Goal: Check status: Check status

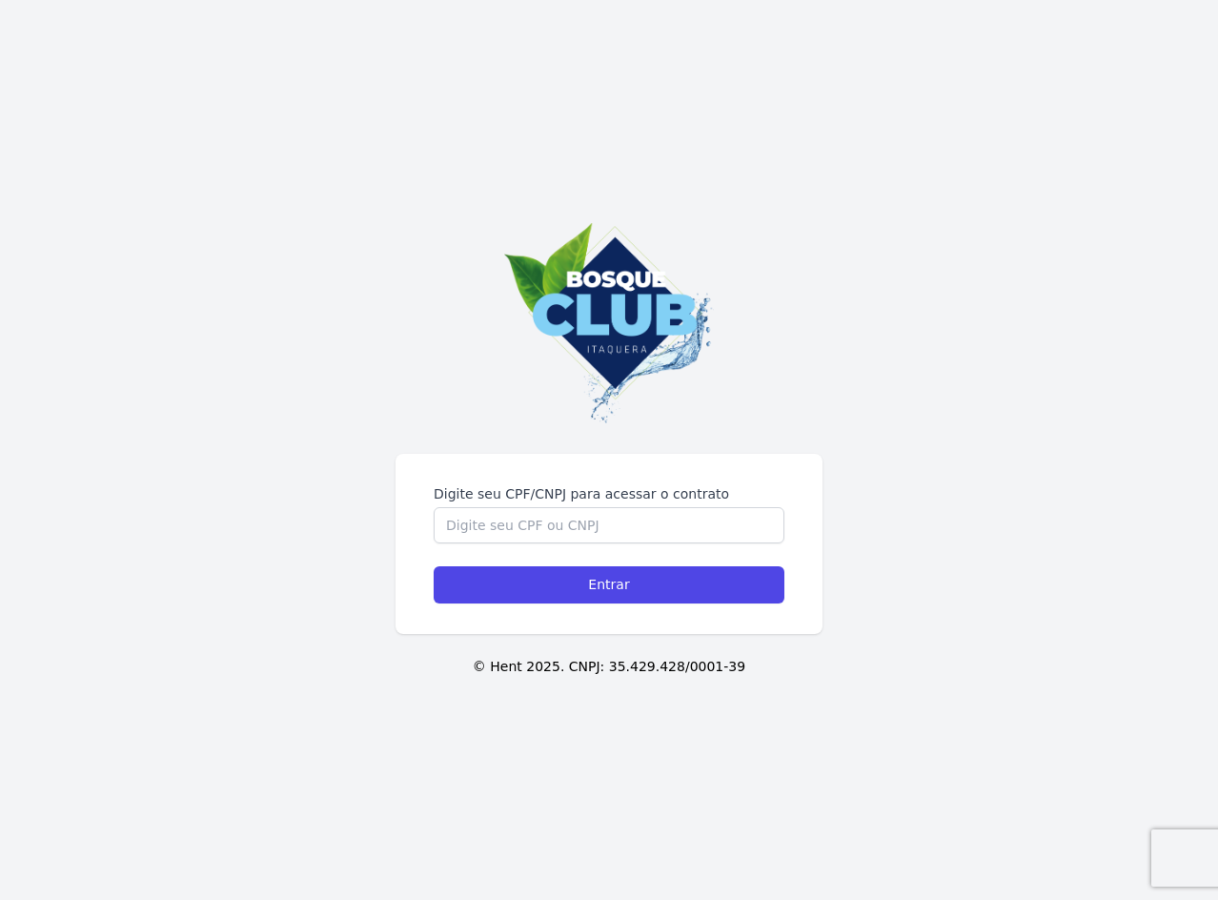
click at [559, 442] on div "Digite seu CPF/CNPJ para acessar o contrato Entrar © Hent 2025. CNPJ: 35.429.42…" at bounding box center [609, 450] width 1218 height 900
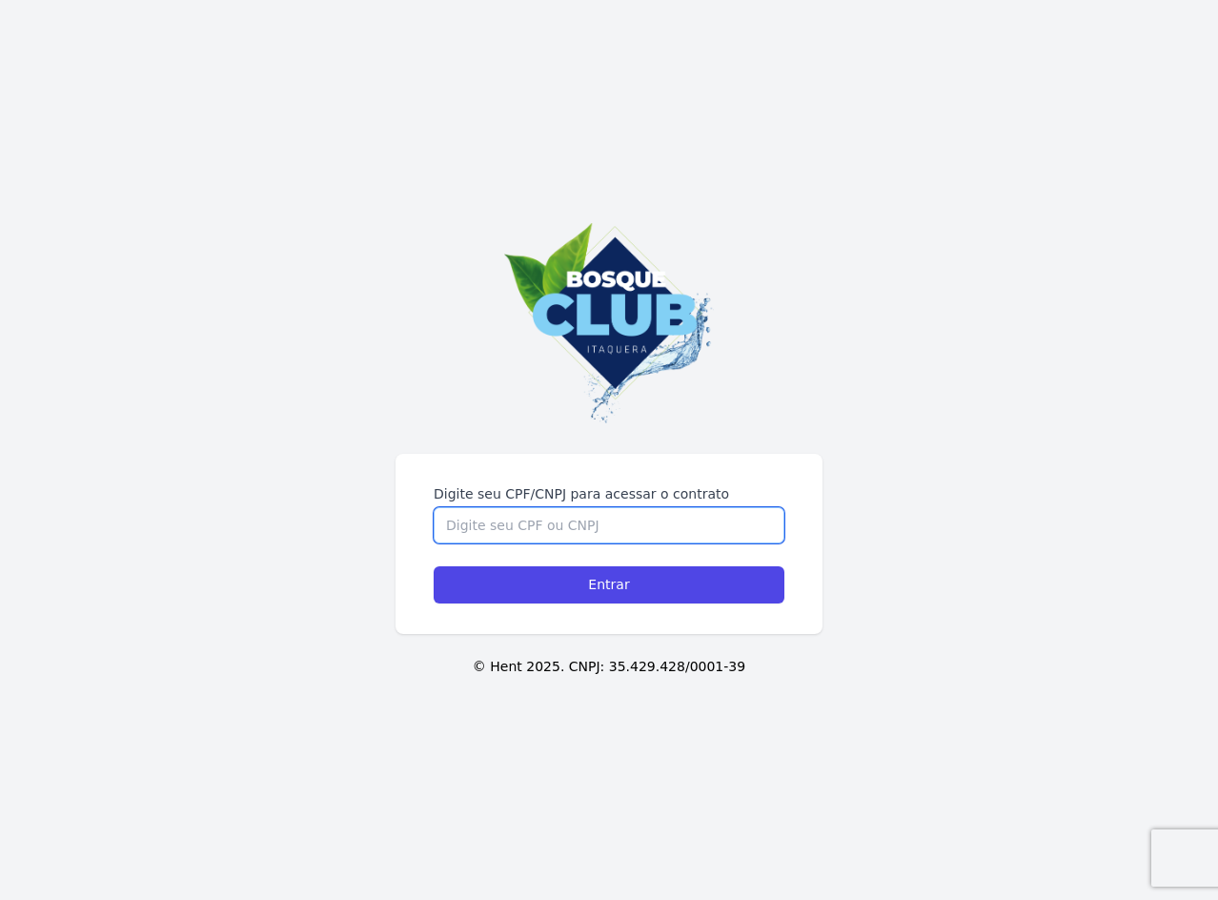
click at [560, 530] on input "Digite seu CPF/CNPJ para acessar o contrato" at bounding box center [609, 525] width 351 height 36
type input "37474363828"
click at [434, 566] on input "Entrar" at bounding box center [609, 584] width 351 height 37
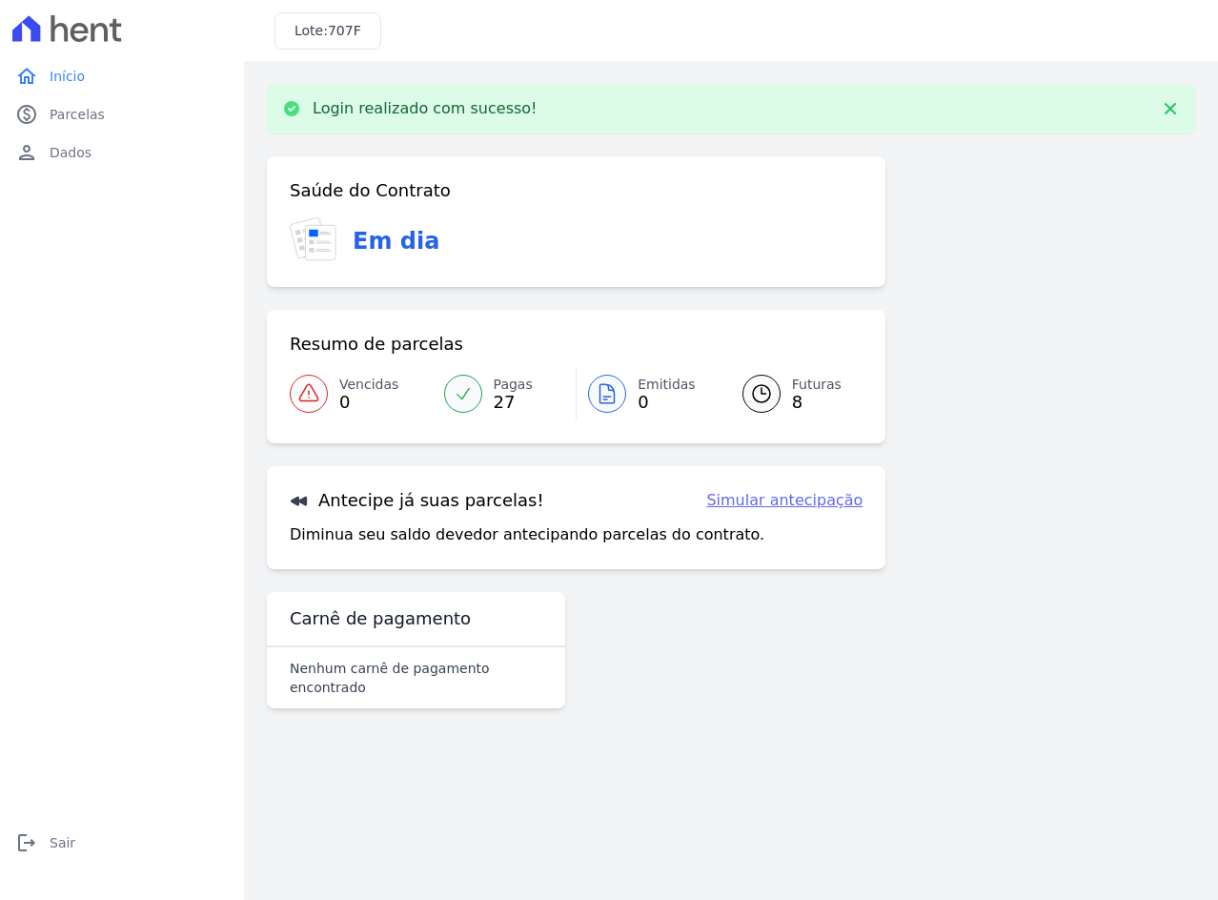
click at [394, 227] on h3 "Em dia" at bounding box center [396, 241] width 87 height 34
click at [349, 397] on span "0" at bounding box center [368, 402] width 59 height 15
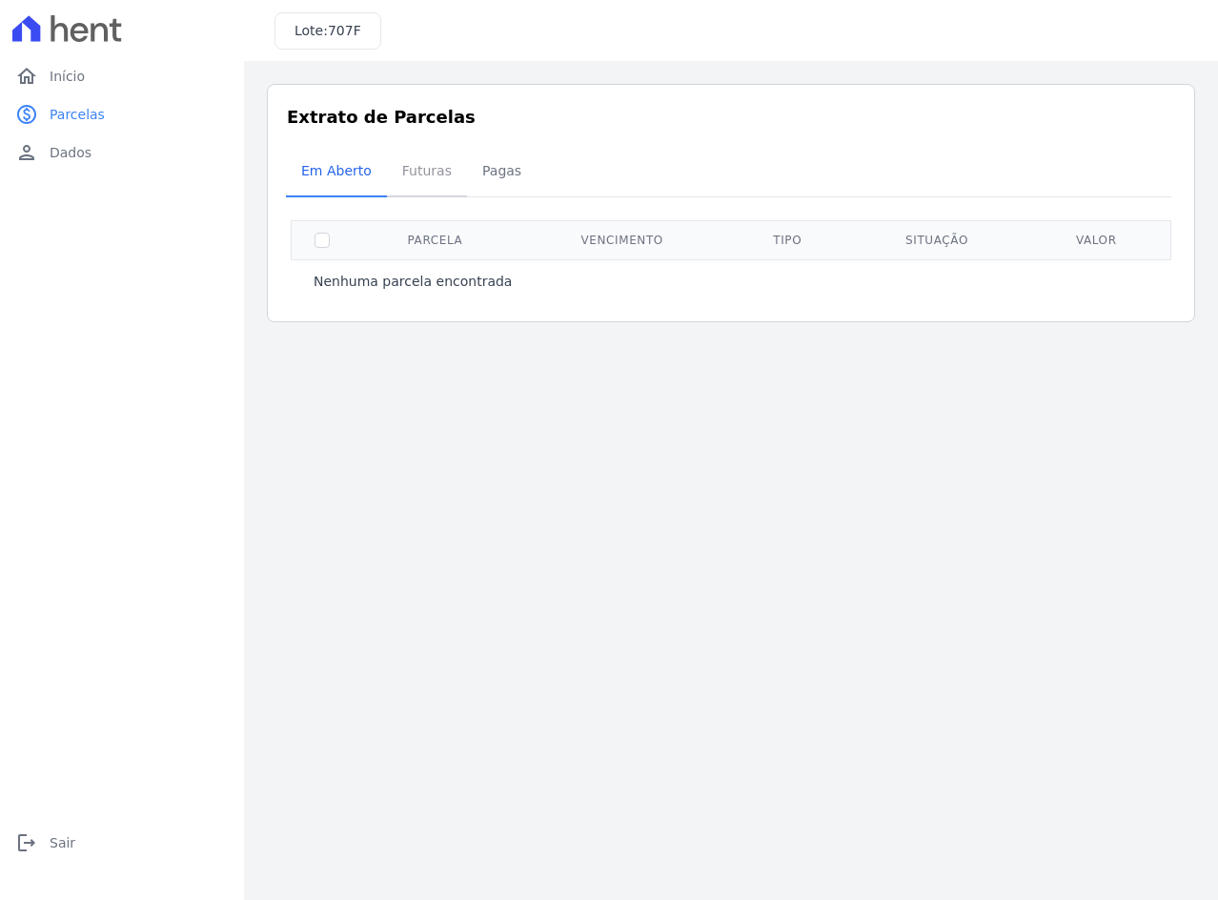
click at [410, 174] on span "Futuras" at bounding box center [427, 171] width 72 height 38
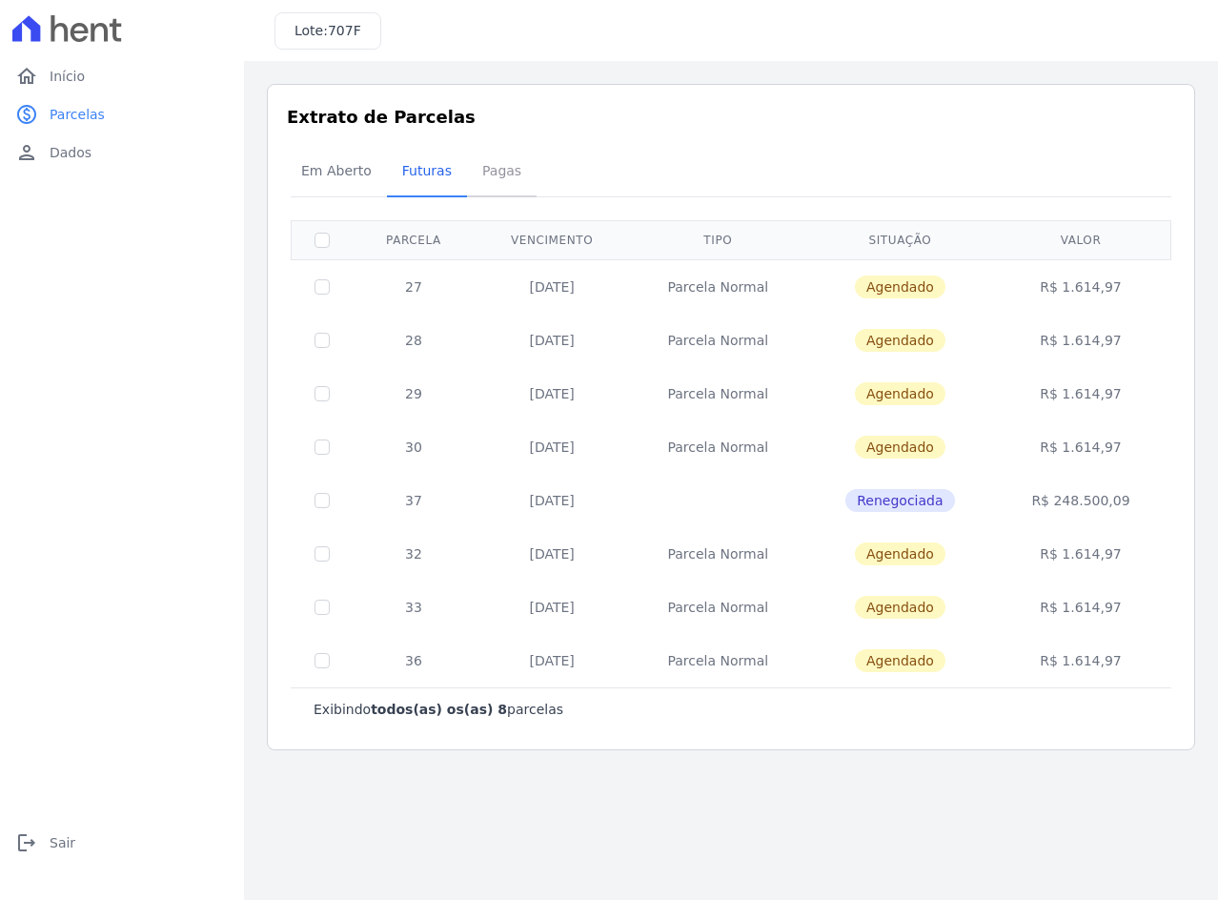
click at [494, 168] on span "Pagas" at bounding box center [502, 171] width 62 height 38
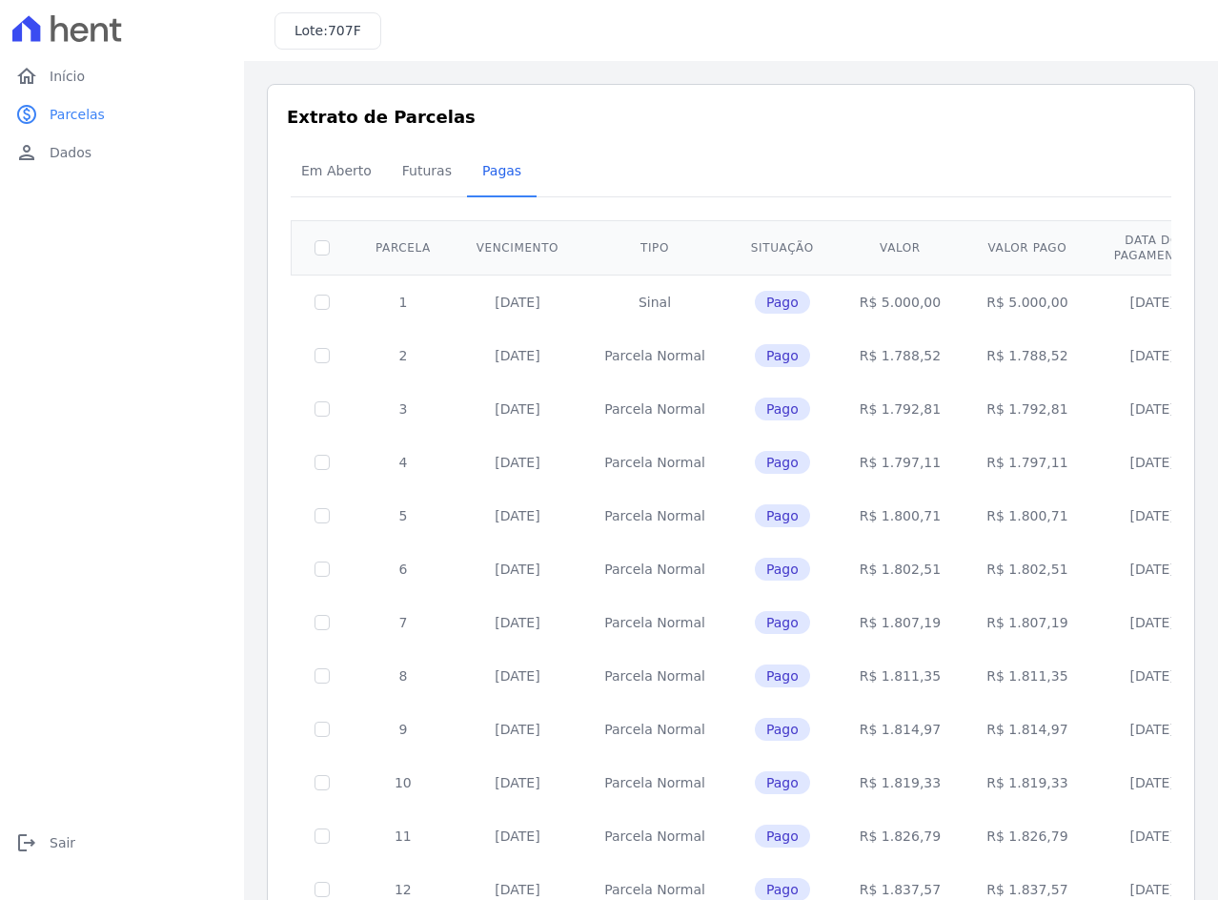
click at [500, 177] on span "Pagas" at bounding box center [502, 171] width 62 height 38
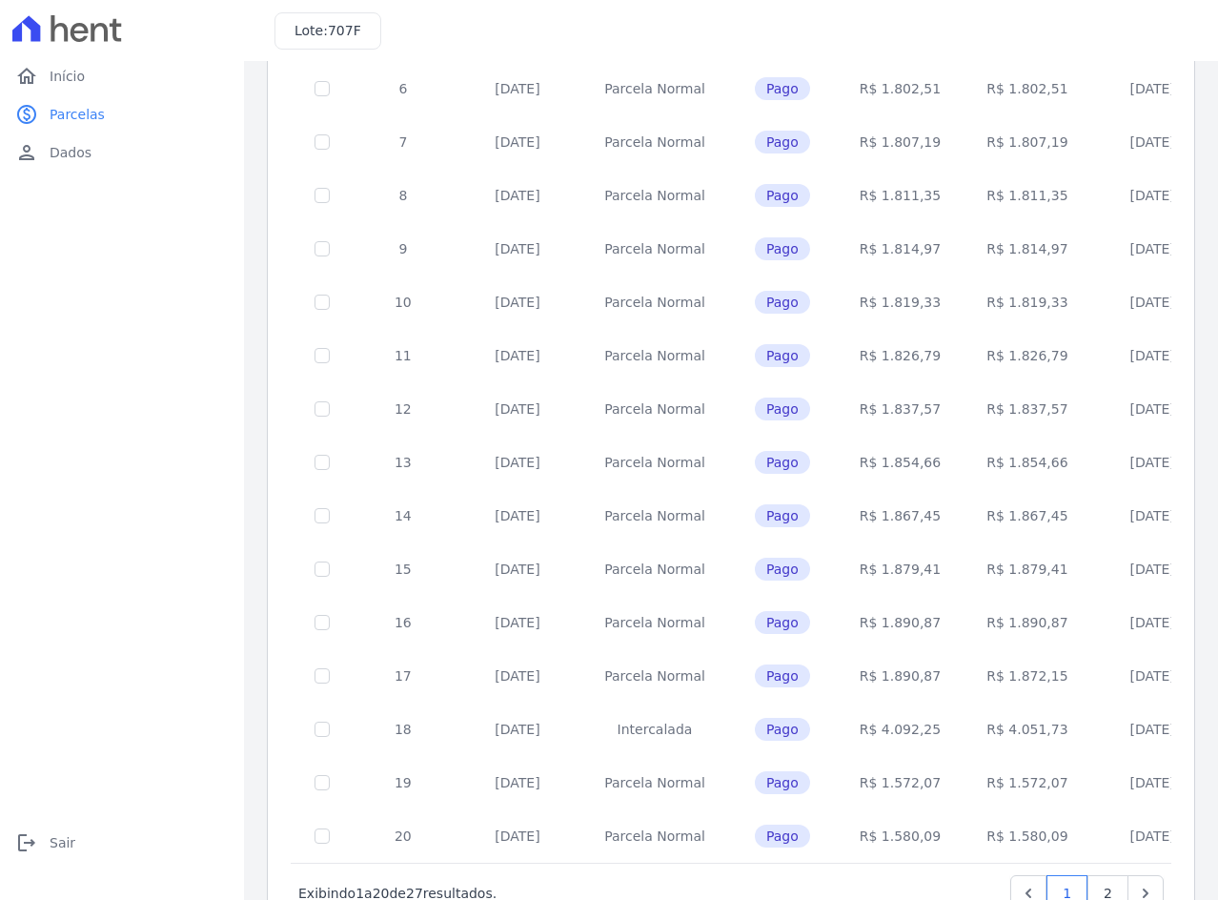
scroll to position [554, 0]
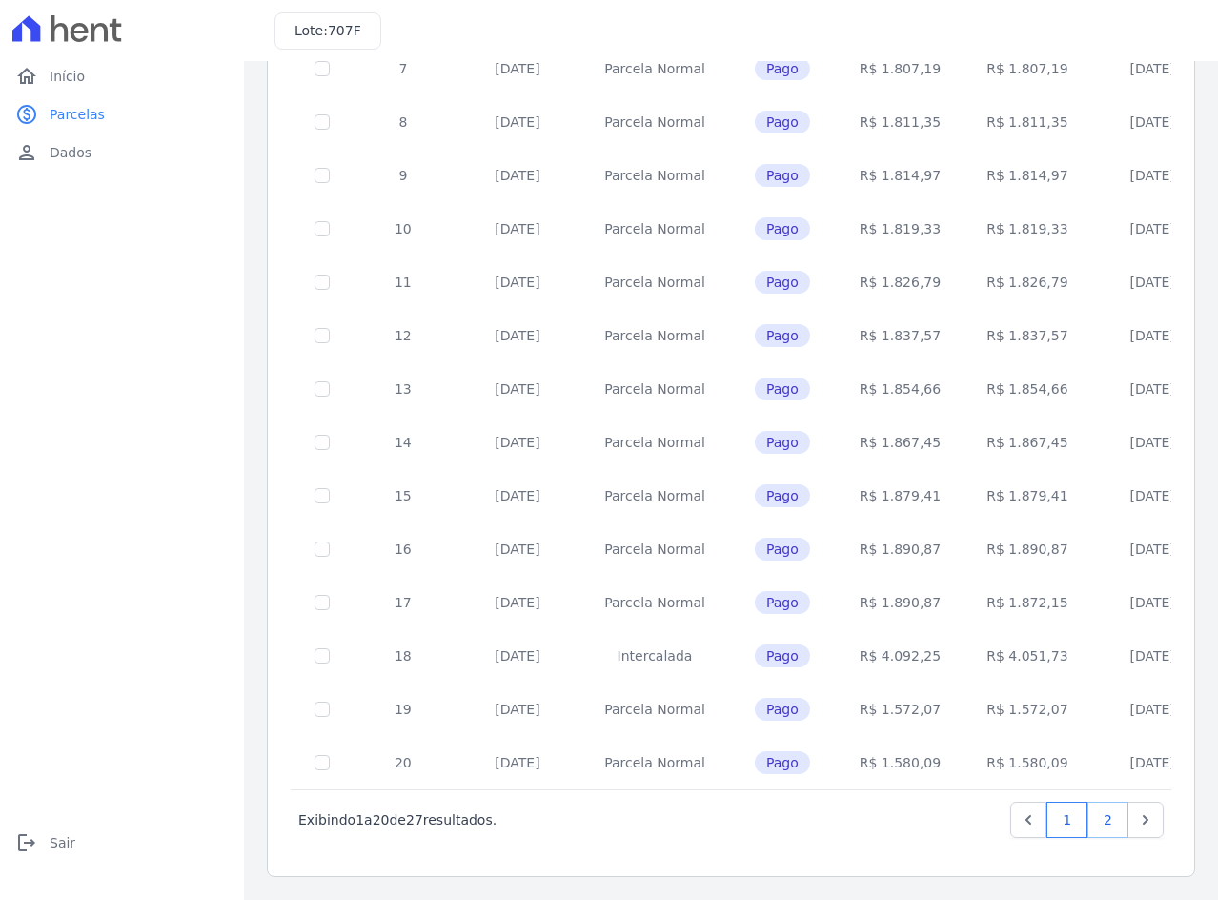
click at [1095, 821] on link "2" at bounding box center [1107, 819] width 41 height 36
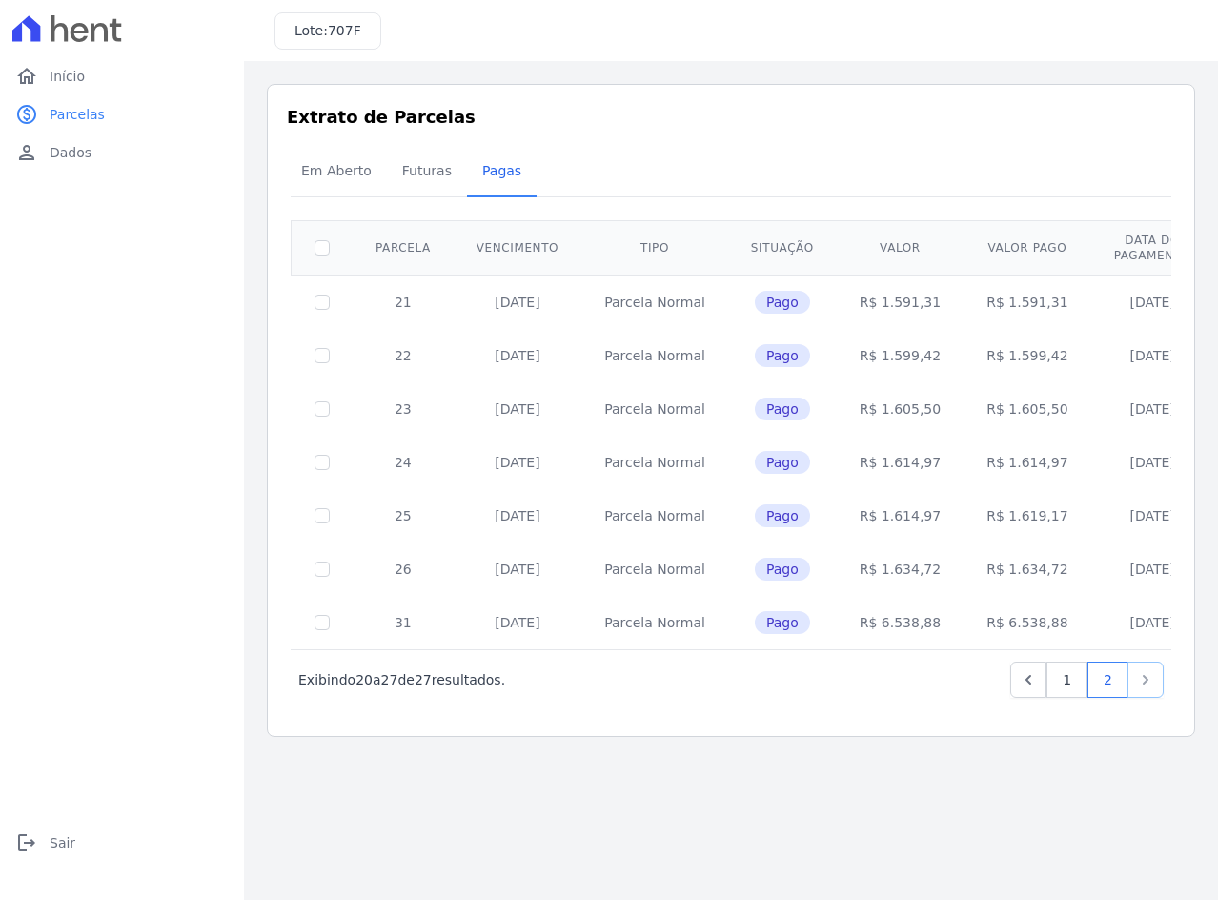
click at [1134, 682] on link "Next" at bounding box center [1145, 679] width 36 height 36
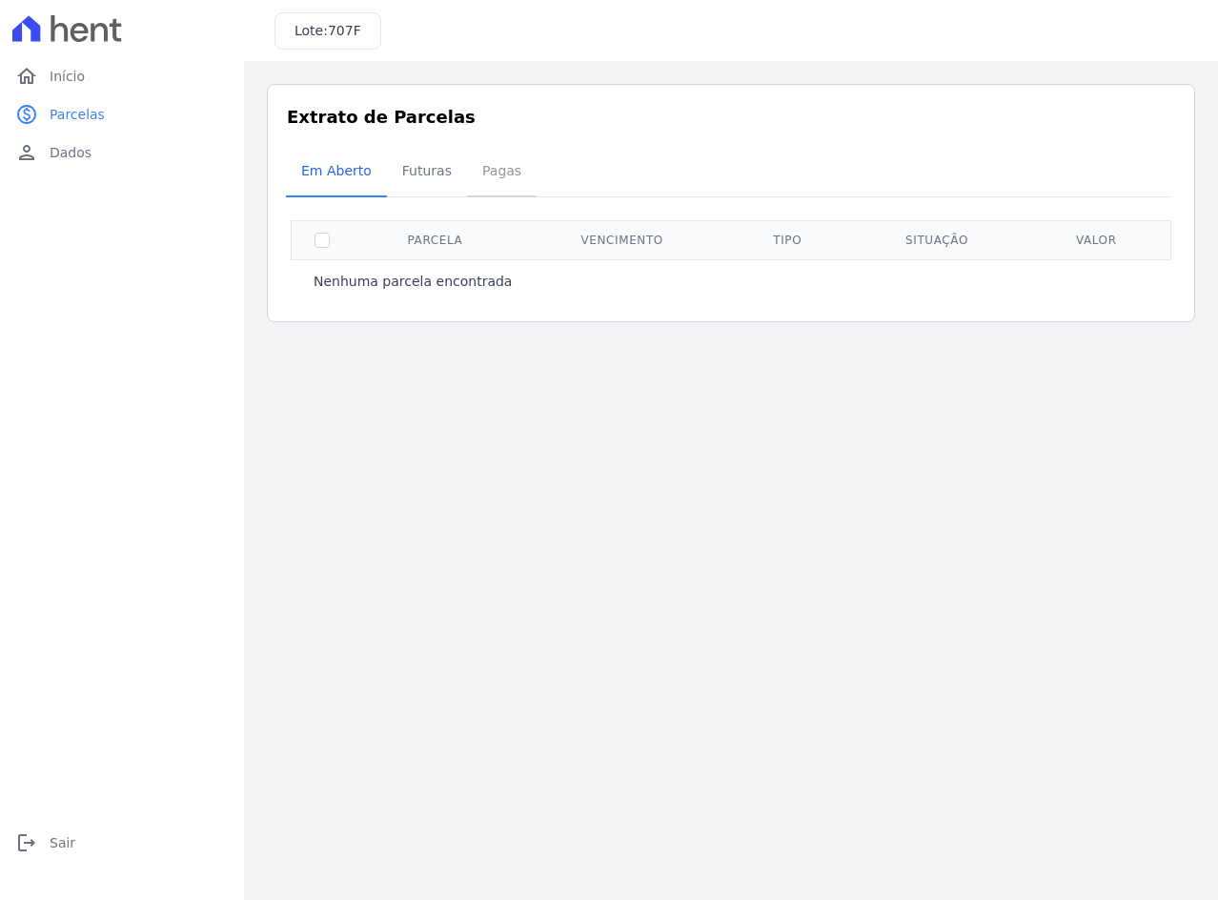
click at [493, 179] on span "Pagas" at bounding box center [502, 171] width 62 height 38
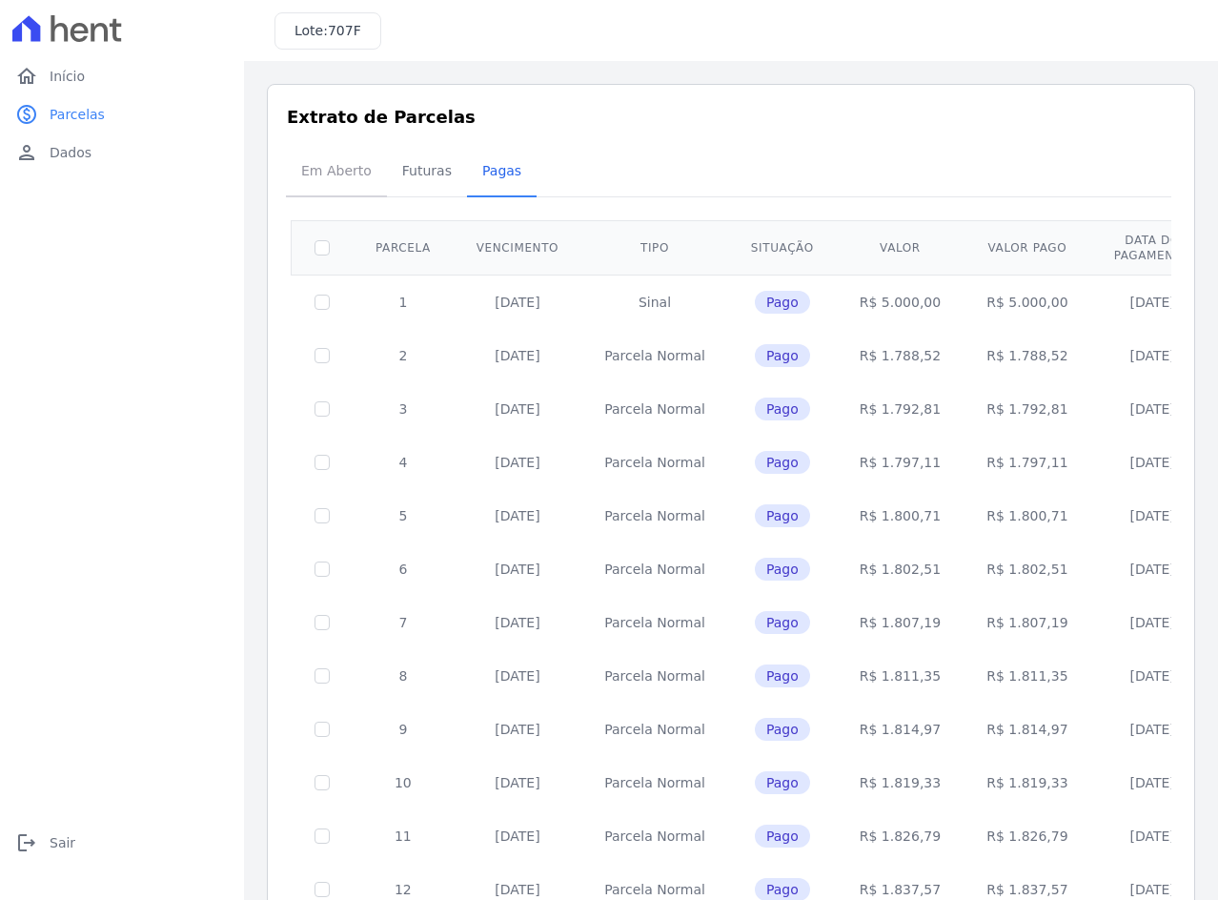
click at [339, 167] on span "Em Aberto" at bounding box center [336, 171] width 93 height 38
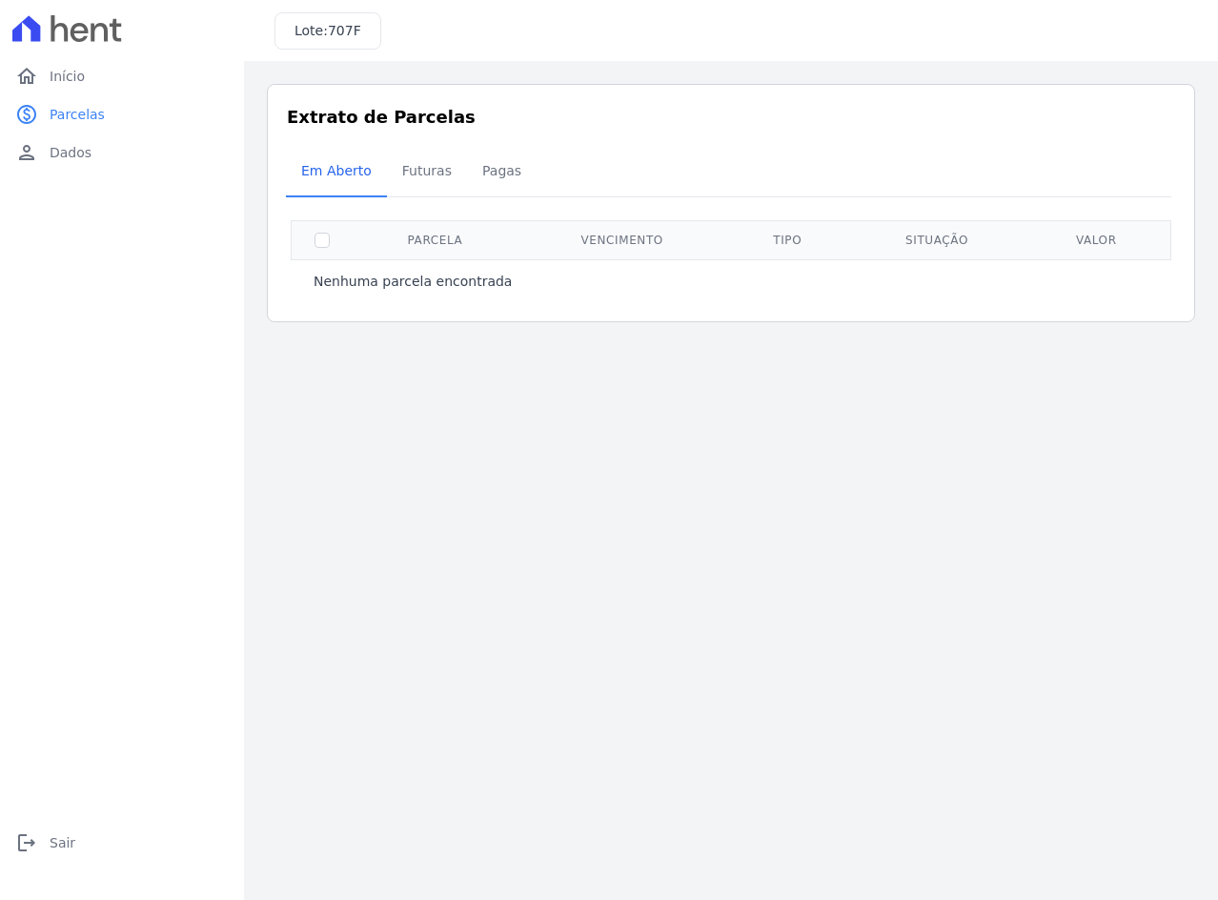
click at [326, 13] on div "Lote: 707F" at bounding box center [731, 30] width 974 height 61
click at [330, 18] on div "Lote: 707F" at bounding box center [327, 30] width 107 height 37
click at [342, 38] on span "707F" at bounding box center [344, 30] width 33 height 15
click at [83, 152] on span "Dados" at bounding box center [71, 152] width 42 height 19
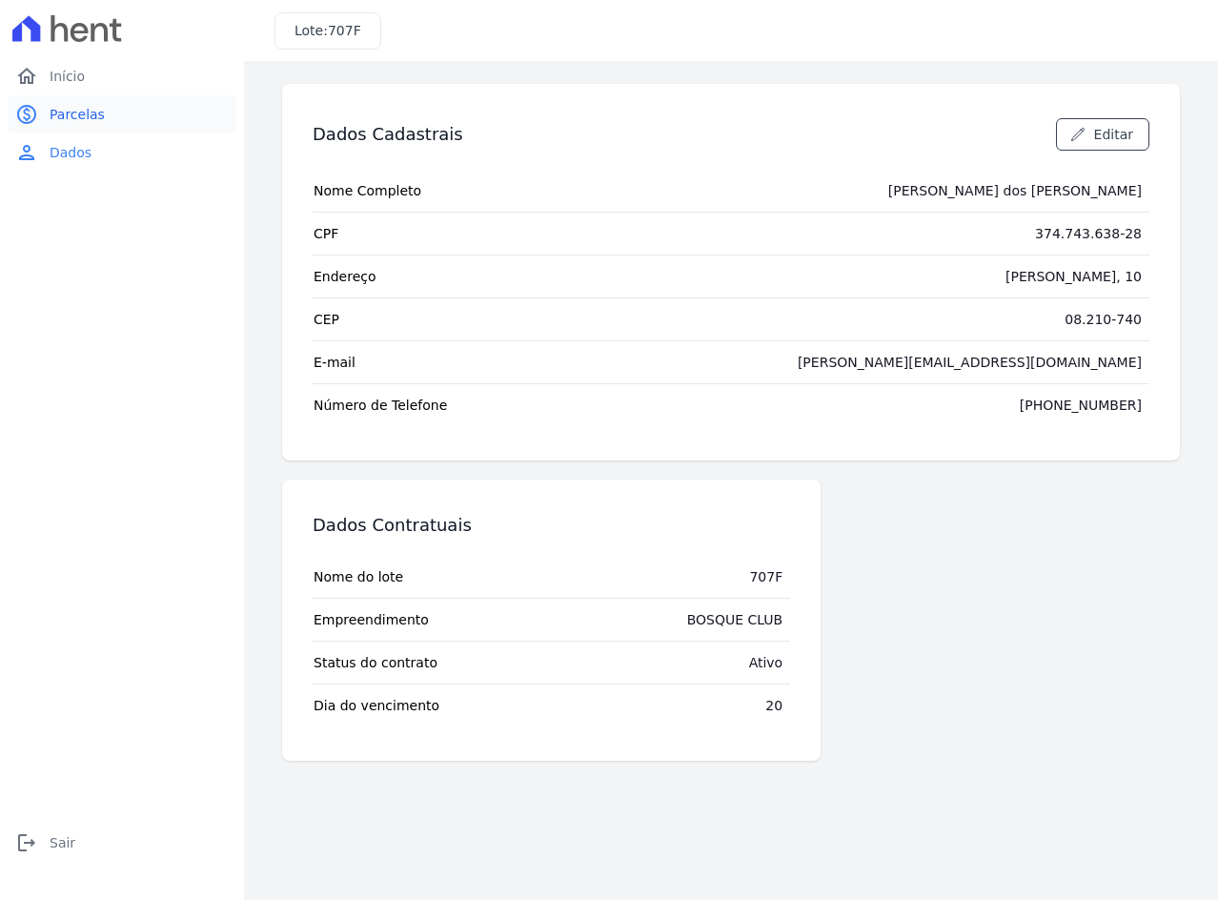
click at [113, 122] on link "paid Parcelas" at bounding box center [122, 114] width 229 height 38
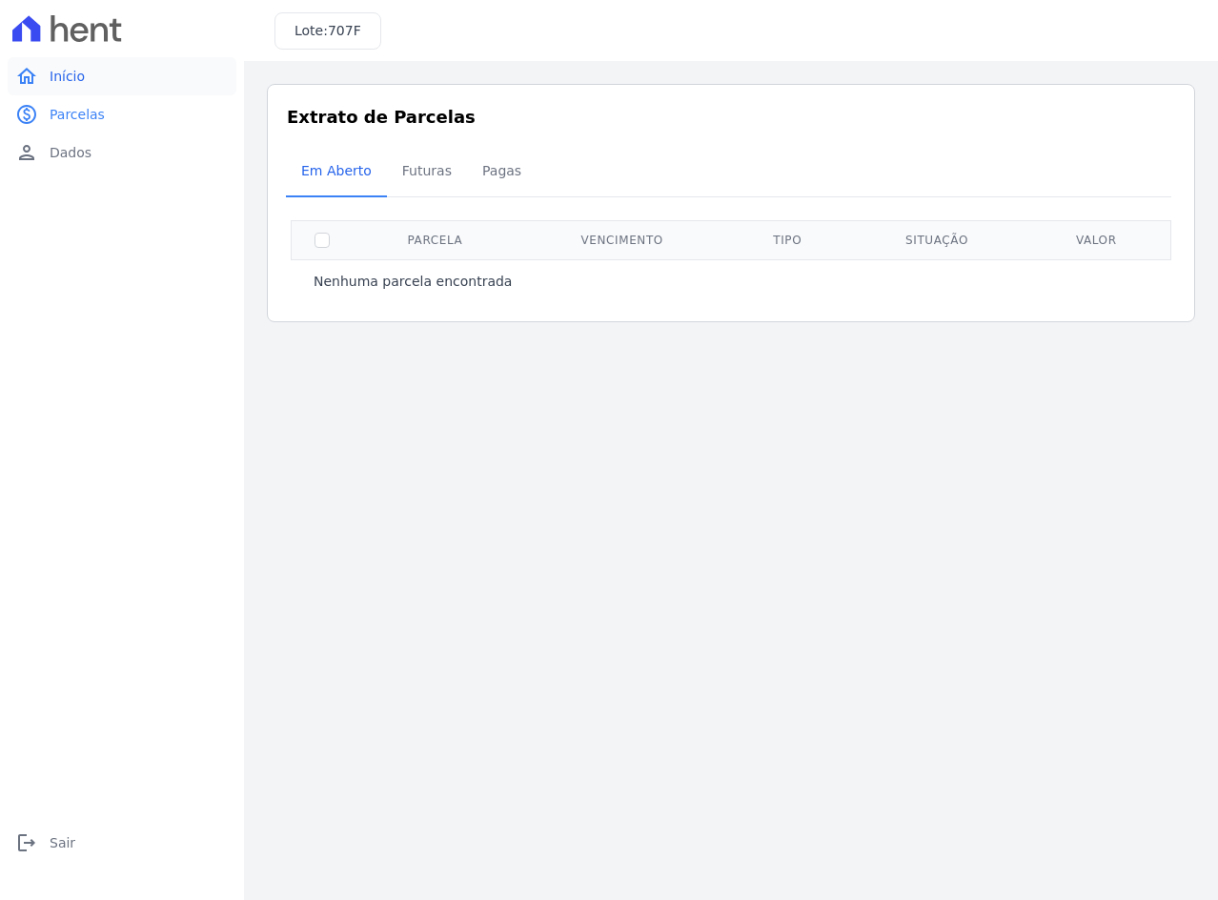
click at [76, 84] on span "Início" at bounding box center [67, 76] width 35 height 19
